Goal: Transaction & Acquisition: Purchase product/service

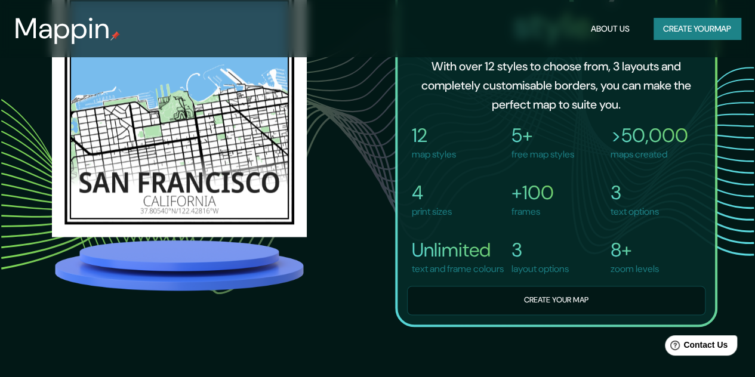
scroll to position [805, 0]
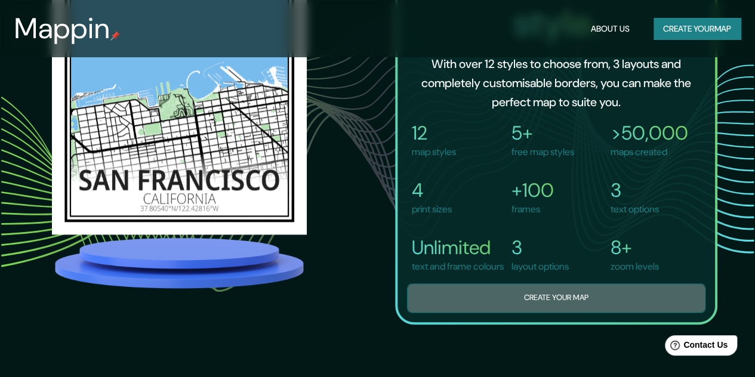
click at [494, 313] on button "Create your map" at bounding box center [556, 298] width 298 height 29
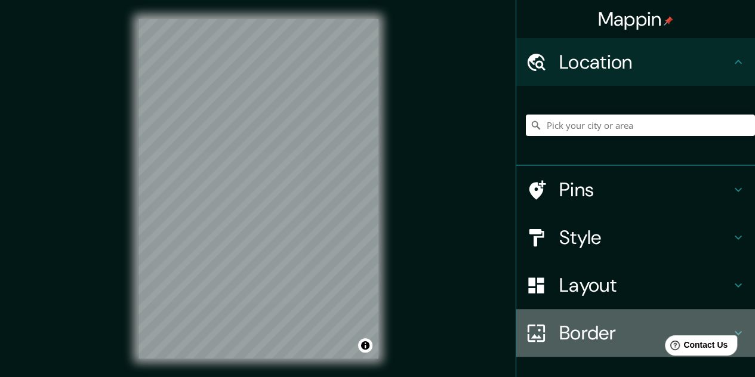
click at [627, 332] on h4 "Border" at bounding box center [645, 333] width 172 height 24
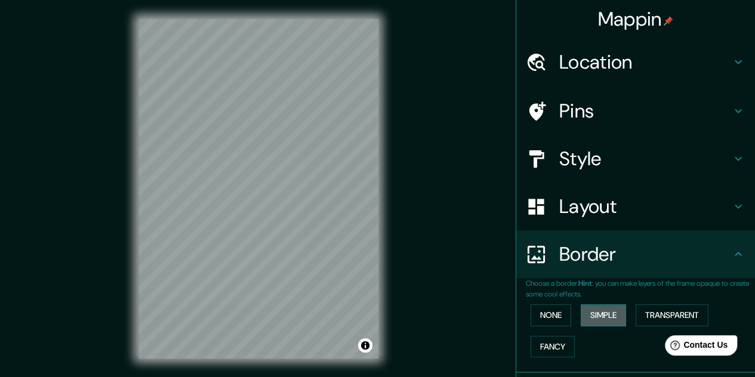
click at [602, 309] on button "Simple" at bounding box center [603, 315] width 45 height 22
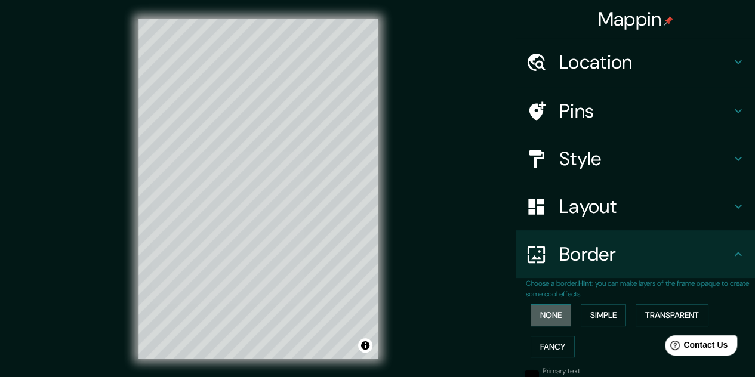
click at [556, 312] on button "None" at bounding box center [551, 315] width 41 height 22
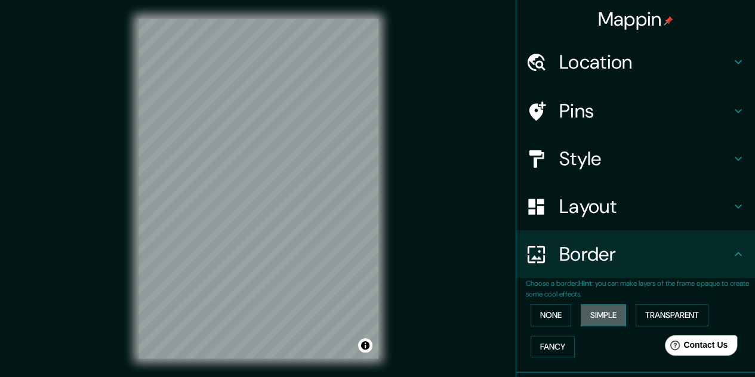
click at [600, 309] on button "Simple" at bounding box center [603, 315] width 45 height 22
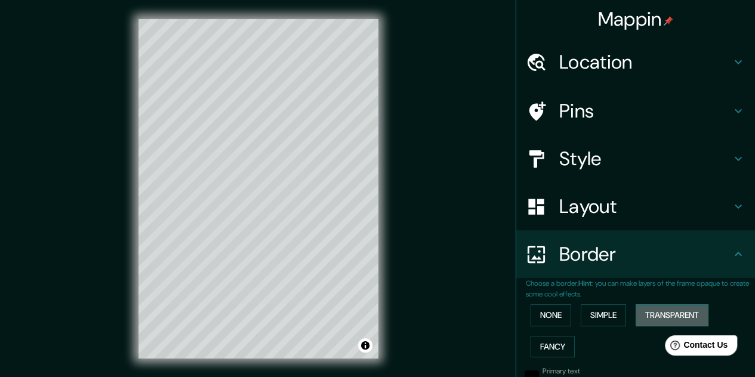
click at [648, 312] on button "Transparent" at bounding box center [672, 315] width 73 height 22
click at [559, 340] on button "Fancy" at bounding box center [553, 347] width 44 height 22
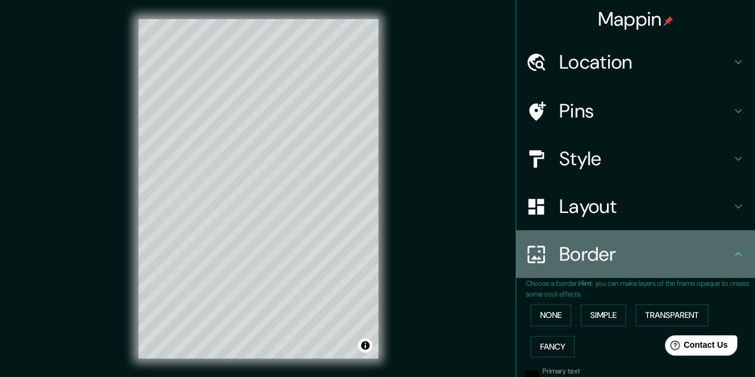
click at [675, 268] on div "Border" at bounding box center [635, 254] width 239 height 48
